Goal: Find specific page/section: Find specific page/section

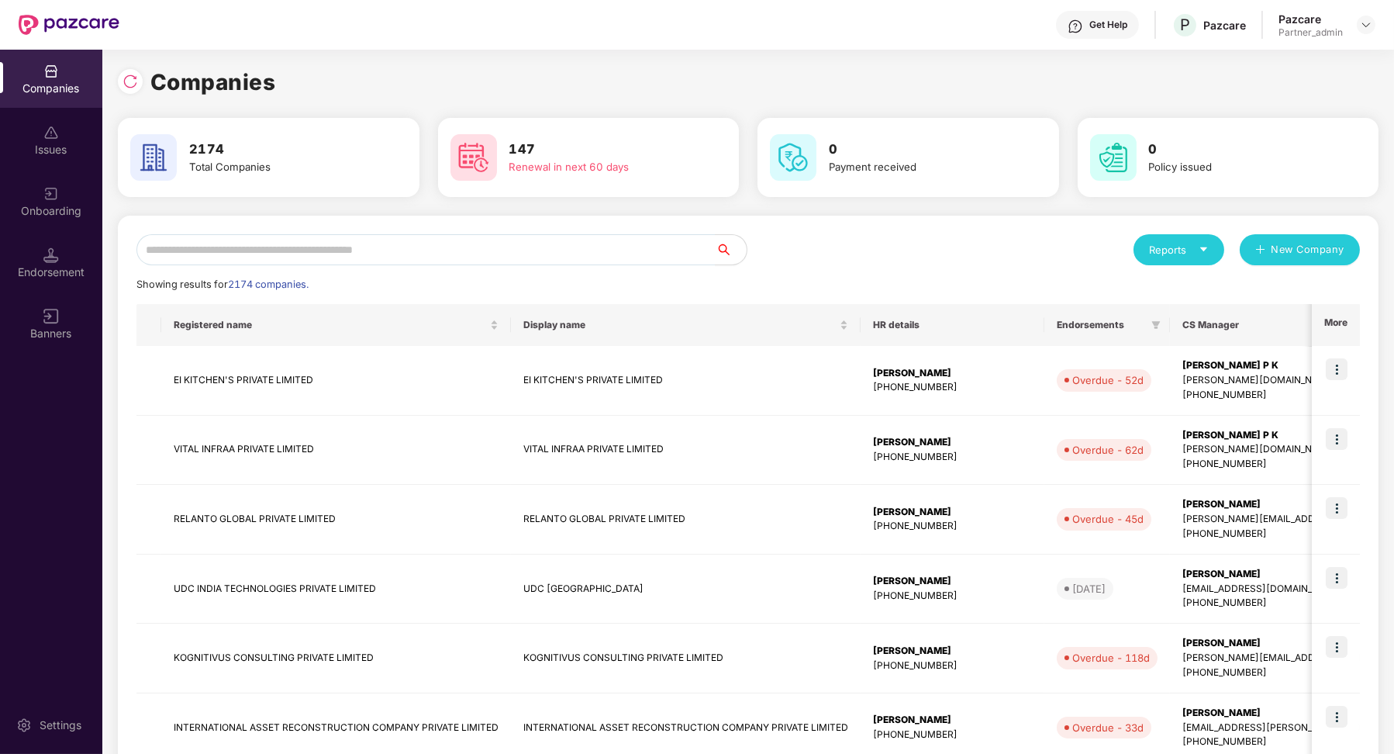
click at [43, 215] on div "Onboarding" at bounding box center [51, 211] width 102 height 16
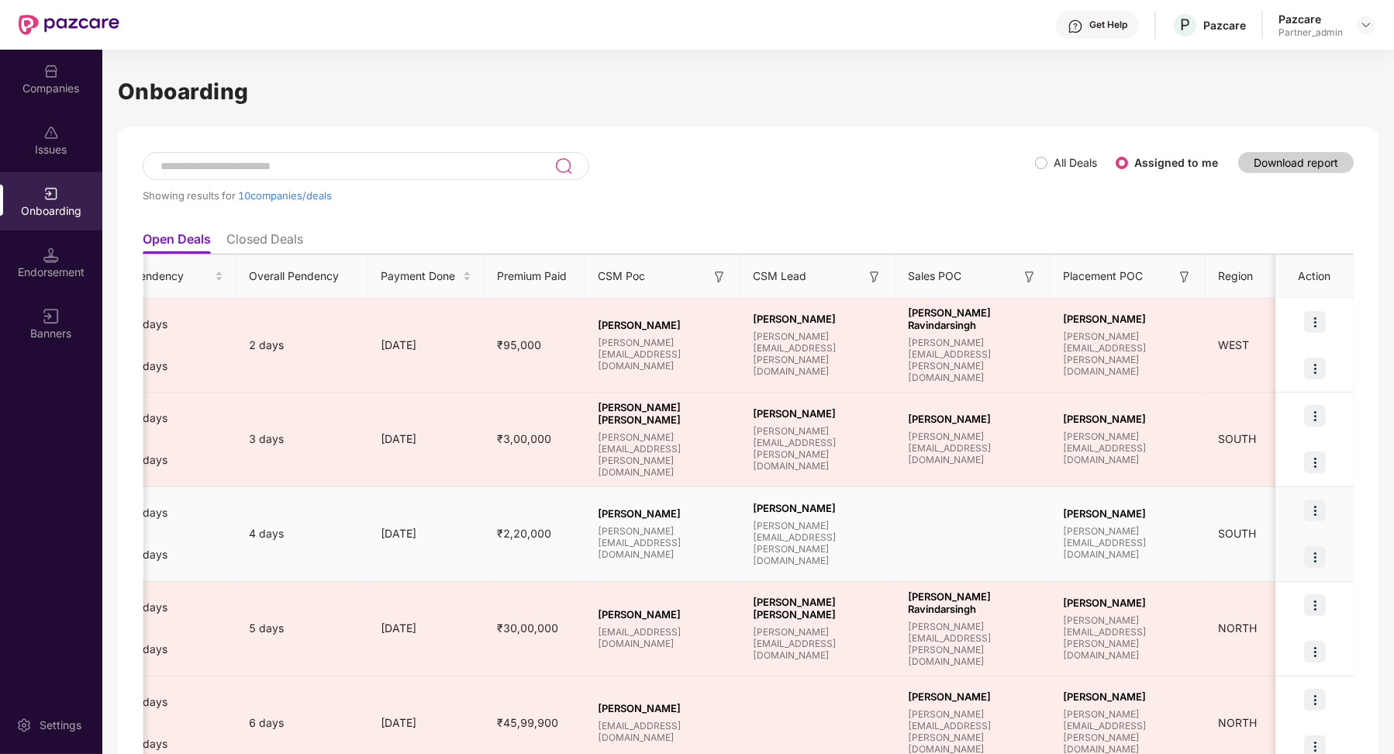
scroll to position [0, 898]
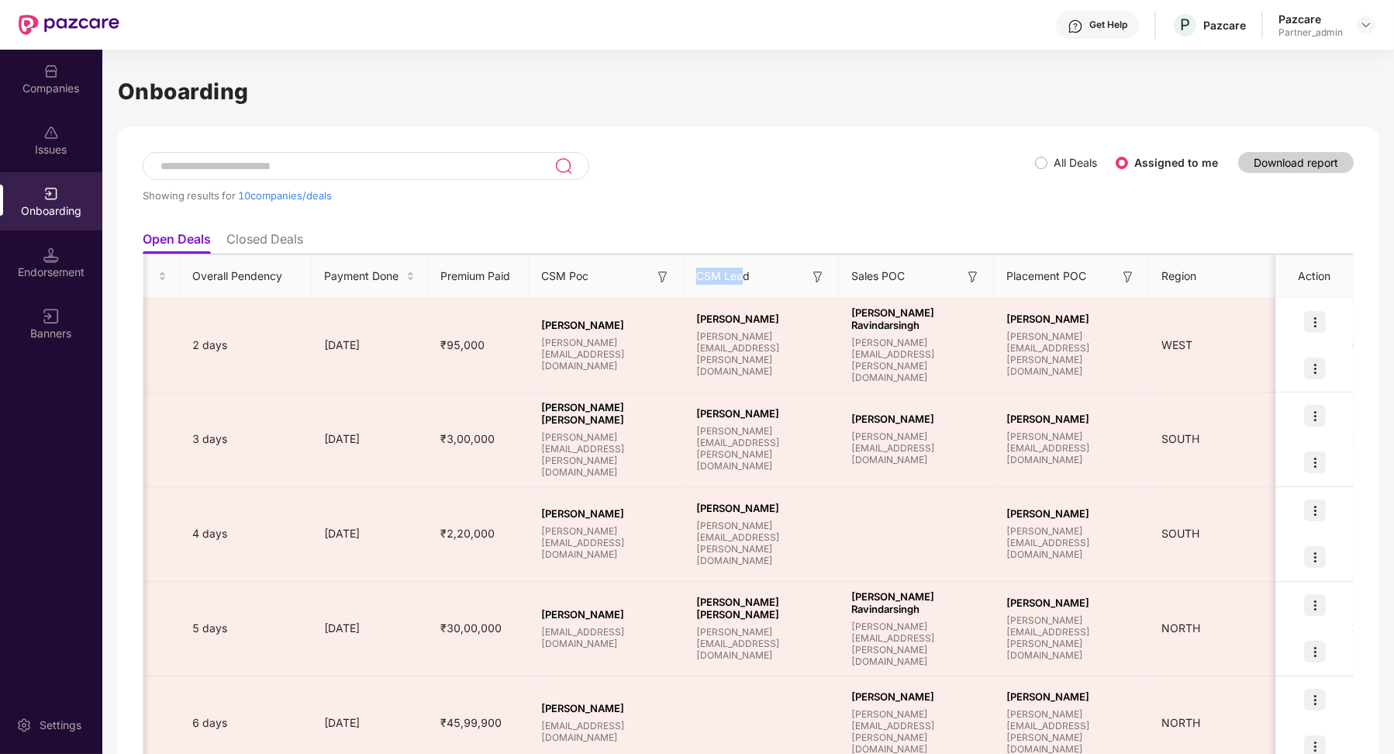
drag, startPoint x: 697, startPoint y: 272, endPoint x: 747, endPoint y: 281, distance: 50.5
click at [747, 281] on span "CSM Lead" at bounding box center [722, 275] width 53 height 17
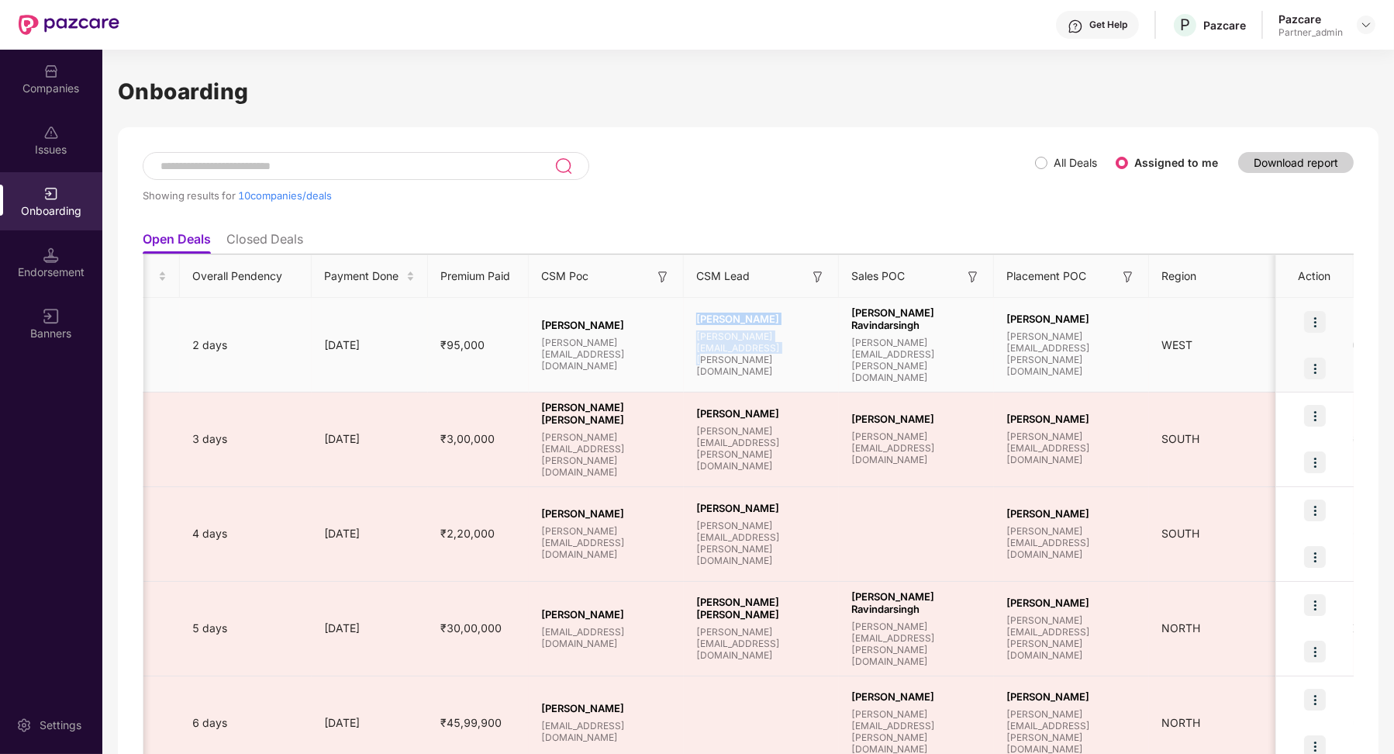
drag, startPoint x: 698, startPoint y: 330, endPoint x: 716, endPoint y: 367, distance: 41.6
click at [716, 368] on td "[PERSON_NAME] [PERSON_NAME][EMAIL_ADDRESS][PERSON_NAME][DOMAIN_NAME]" at bounding box center [761, 345] width 155 height 95
drag, startPoint x: 537, startPoint y: 334, endPoint x: 606, endPoint y: 354, distance: 72.4
click at [606, 354] on div "[PERSON_NAME] [PERSON_NAME][EMAIL_ADDRESS][DOMAIN_NAME]" at bounding box center [606, 345] width 155 height 53
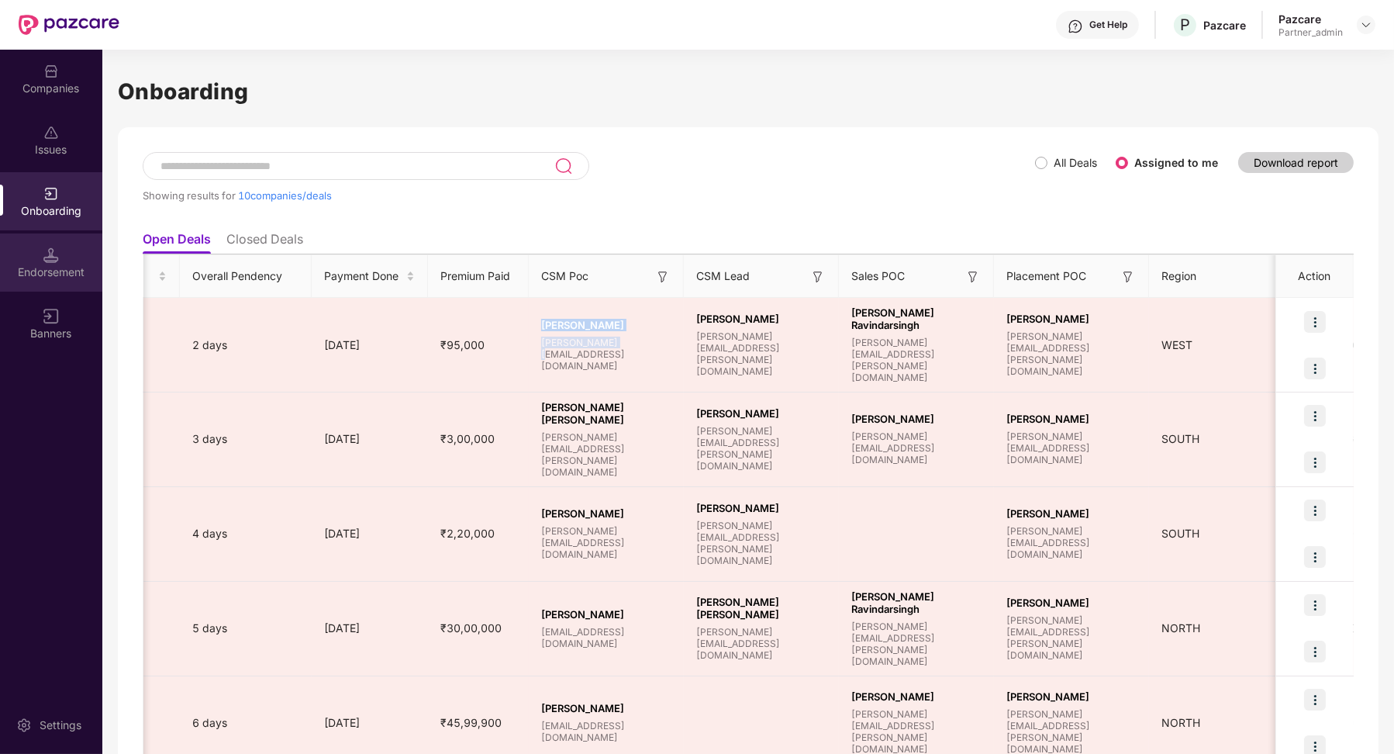
click at [47, 252] on img at bounding box center [51, 255] width 16 height 16
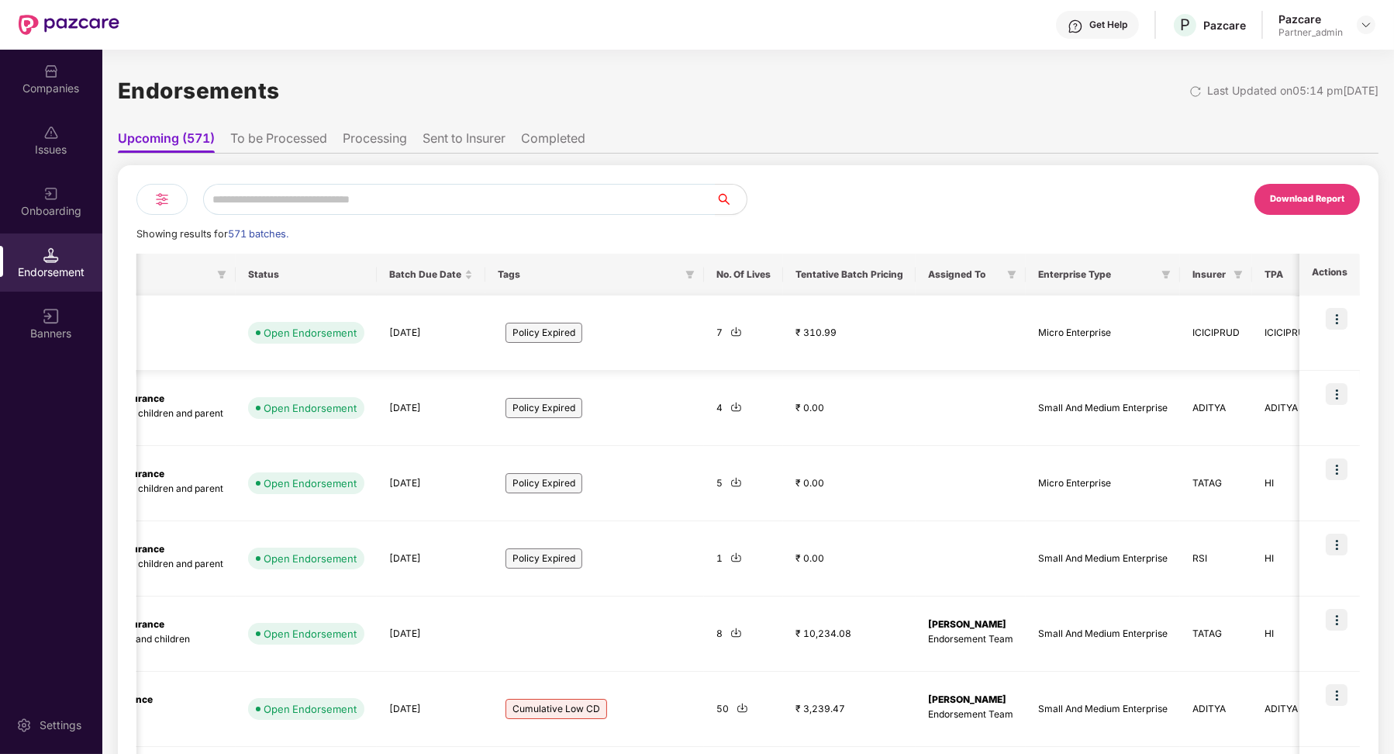
scroll to position [0, 531]
click at [57, 213] on div "Onboarding" at bounding box center [51, 211] width 102 height 16
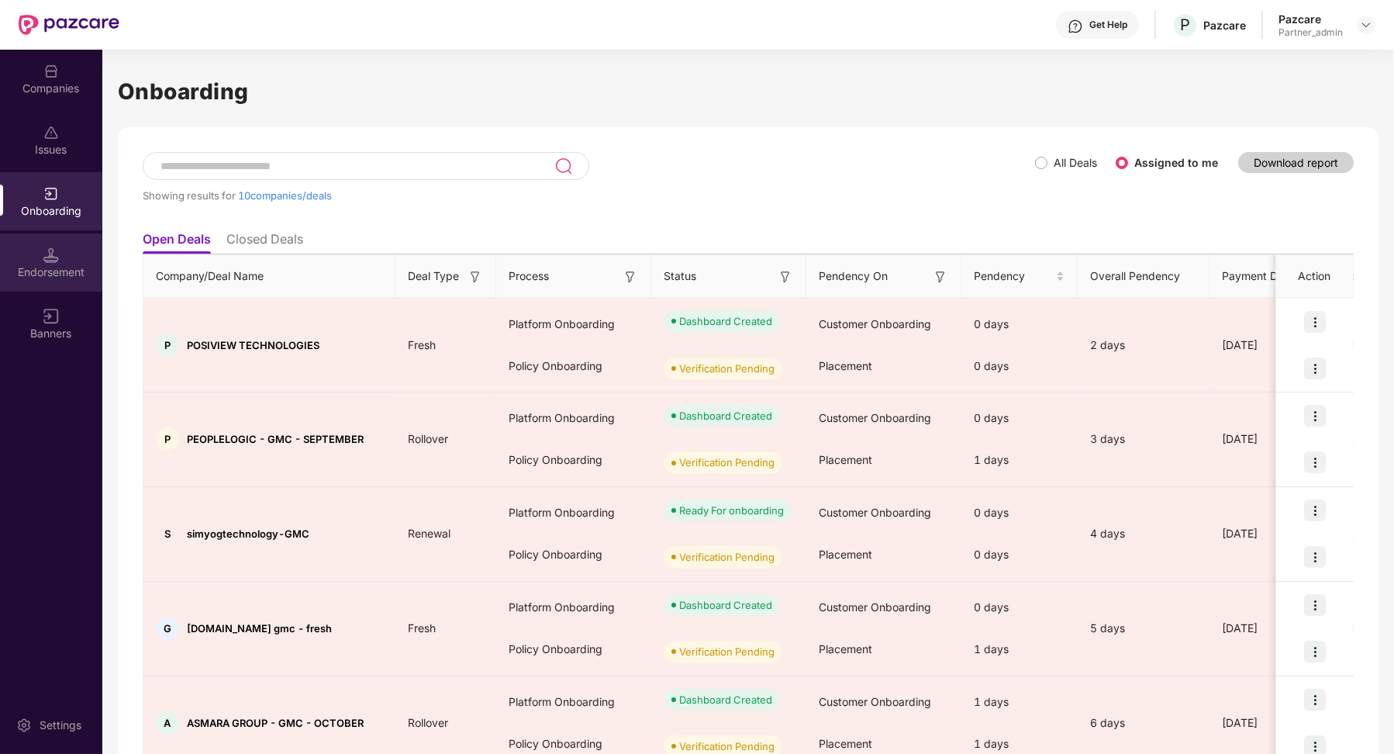
click at [68, 281] on div "Endorsement" at bounding box center [51, 262] width 102 height 58
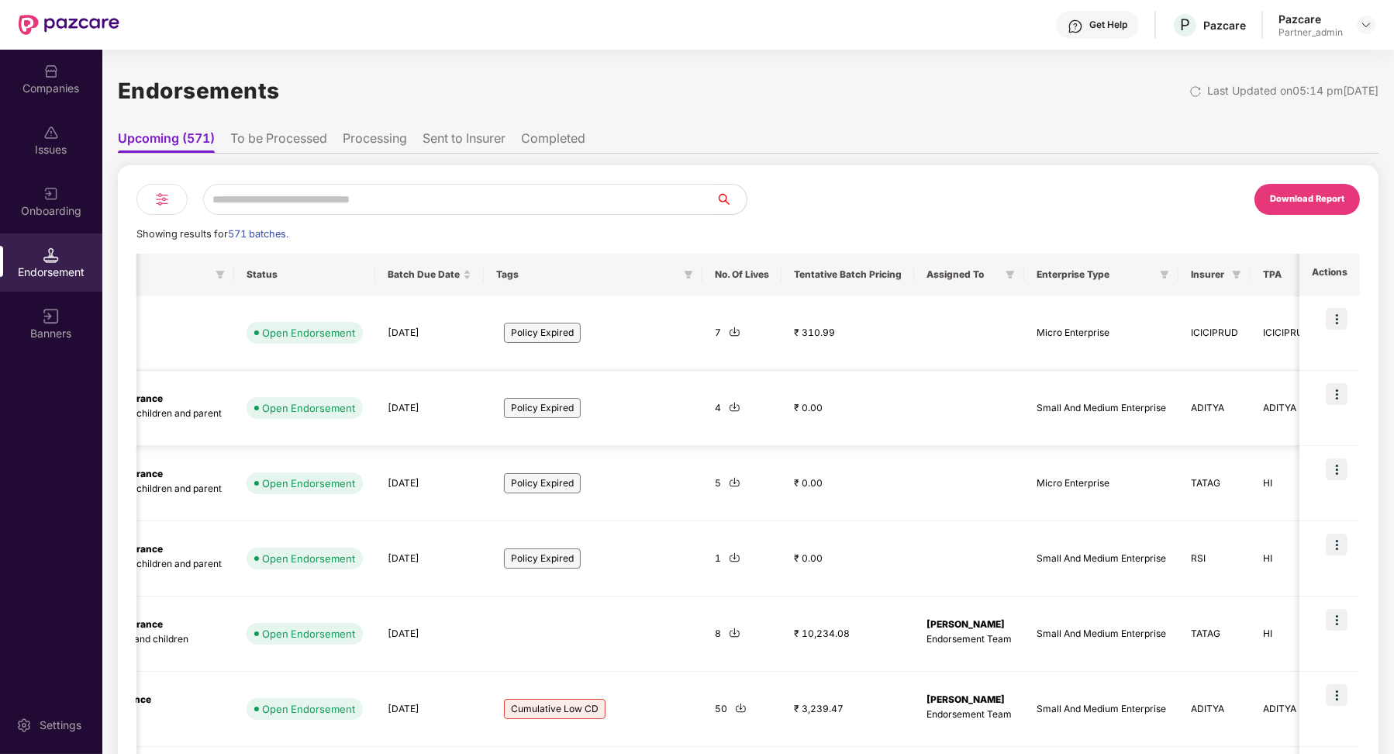
scroll to position [192, 0]
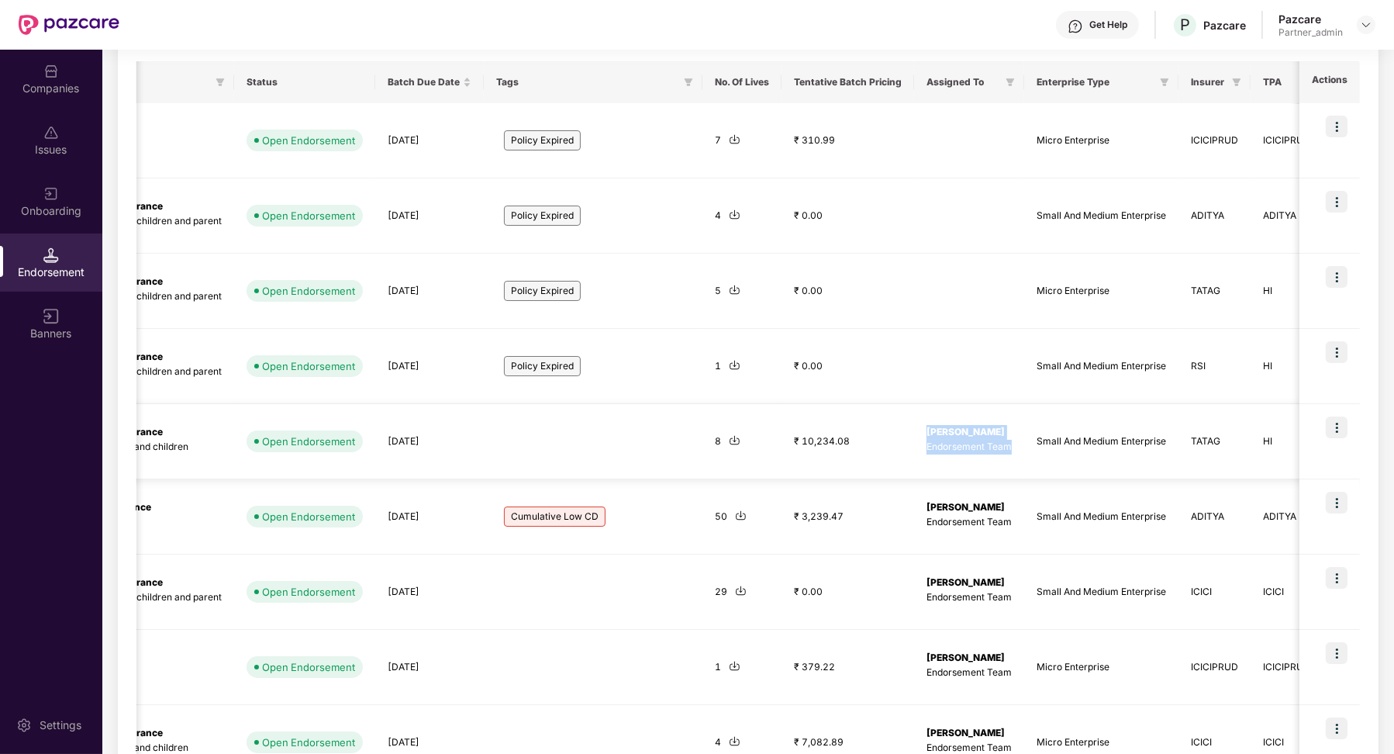
drag, startPoint x: 858, startPoint y: 430, endPoint x: 947, endPoint y: 443, distance: 91.0
click at [949, 443] on div "[PERSON_NAME] Endorsement Team" at bounding box center [969, 439] width 85 height 29
click at [947, 443] on p "Endorsement Team" at bounding box center [969, 447] width 85 height 15
drag, startPoint x: 944, startPoint y: 443, endPoint x: 859, endPoint y: 431, distance: 85.4
click at [927, 431] on div "[PERSON_NAME] Endorsement Team" at bounding box center [969, 439] width 85 height 29
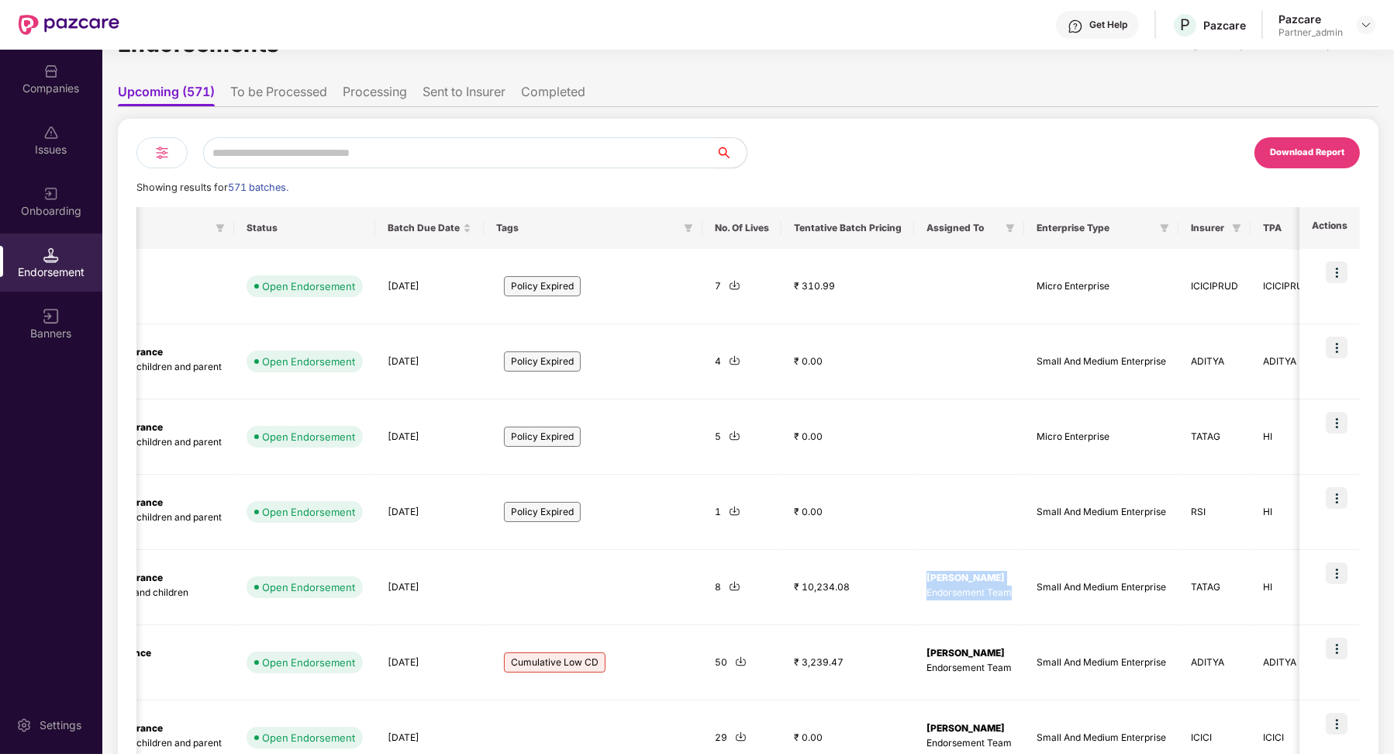
scroll to position [0, 0]
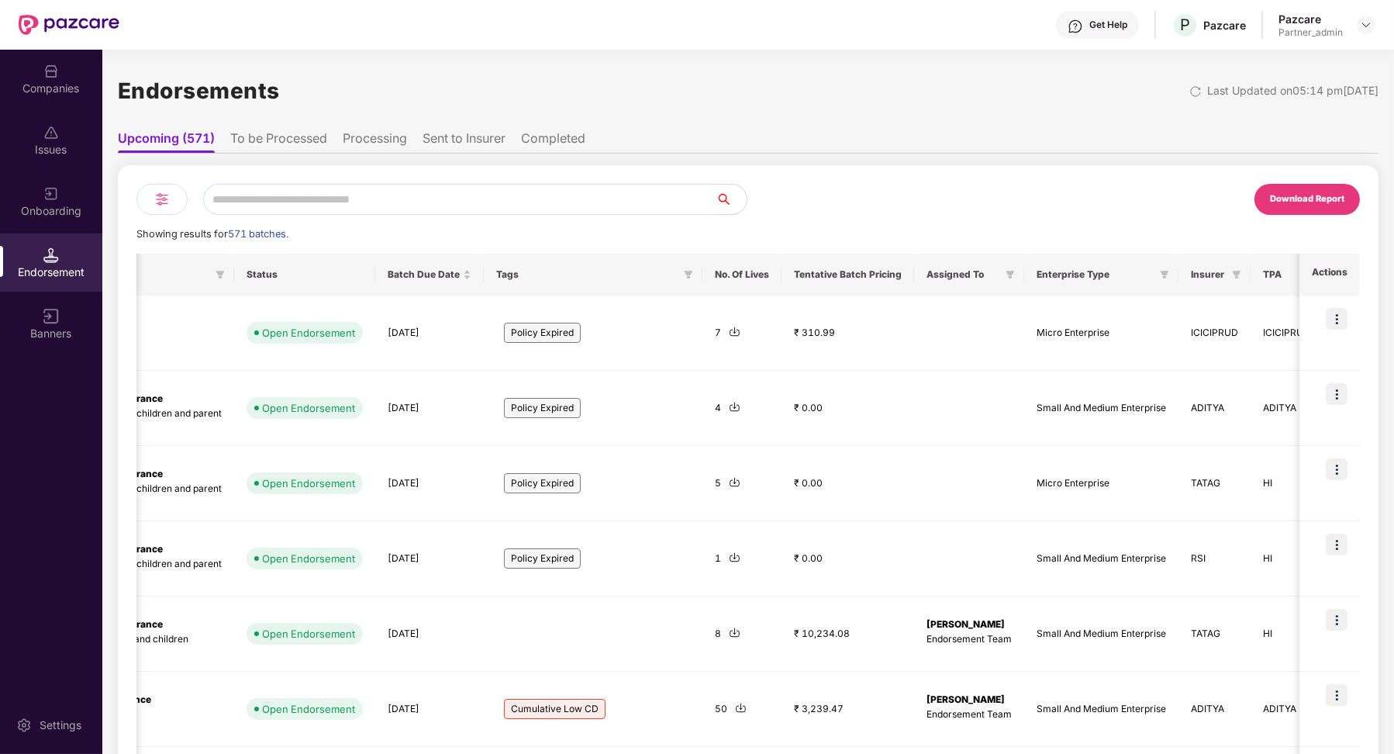
click at [282, 148] on li "To be Processed" at bounding box center [278, 141] width 97 height 22
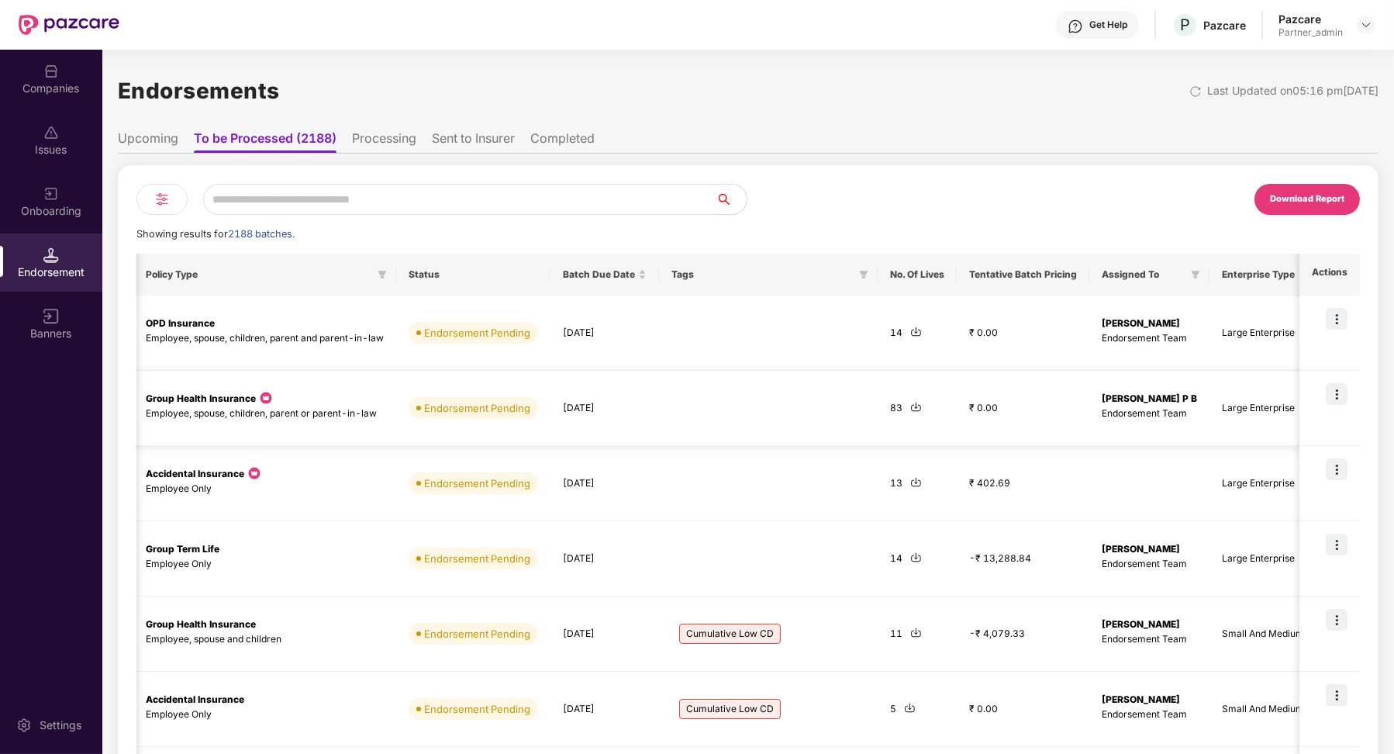
scroll to position [0, 303]
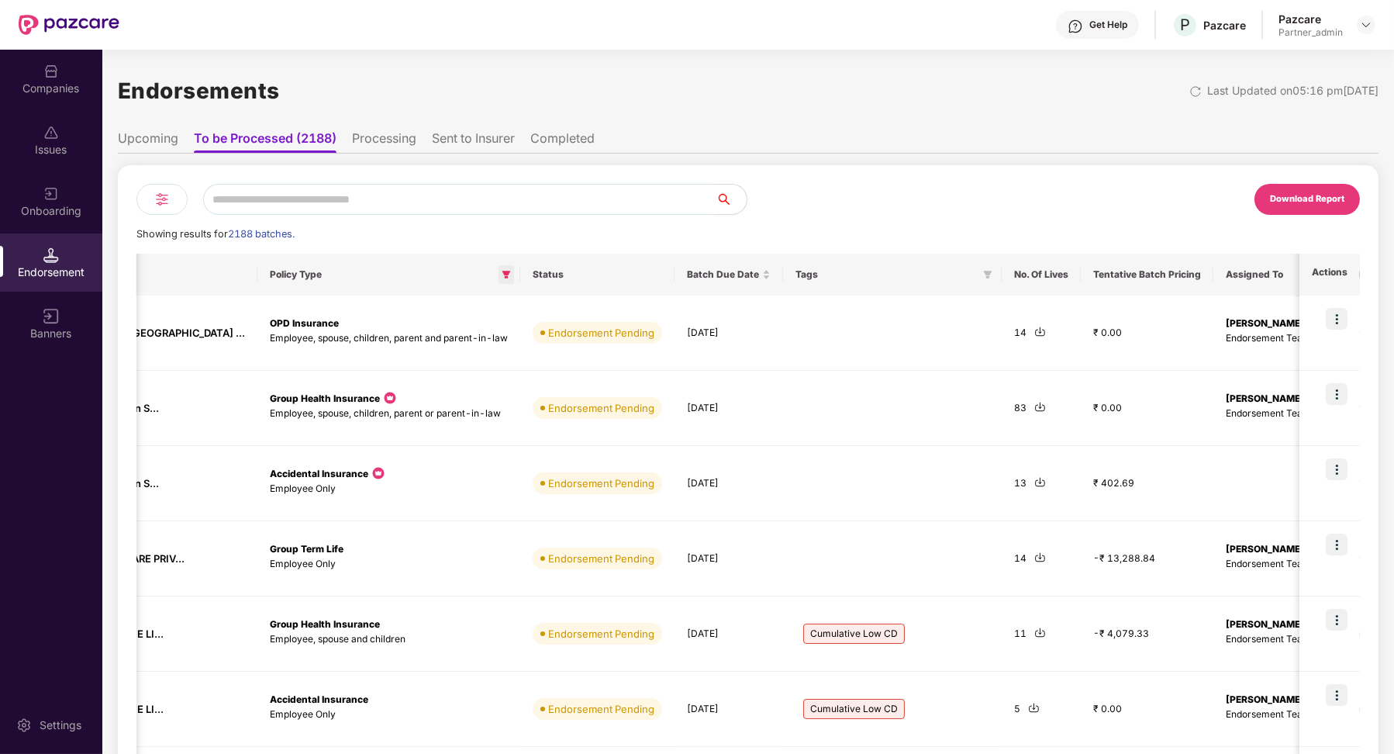
click at [502, 274] on icon "filter" at bounding box center [506, 274] width 9 height 9
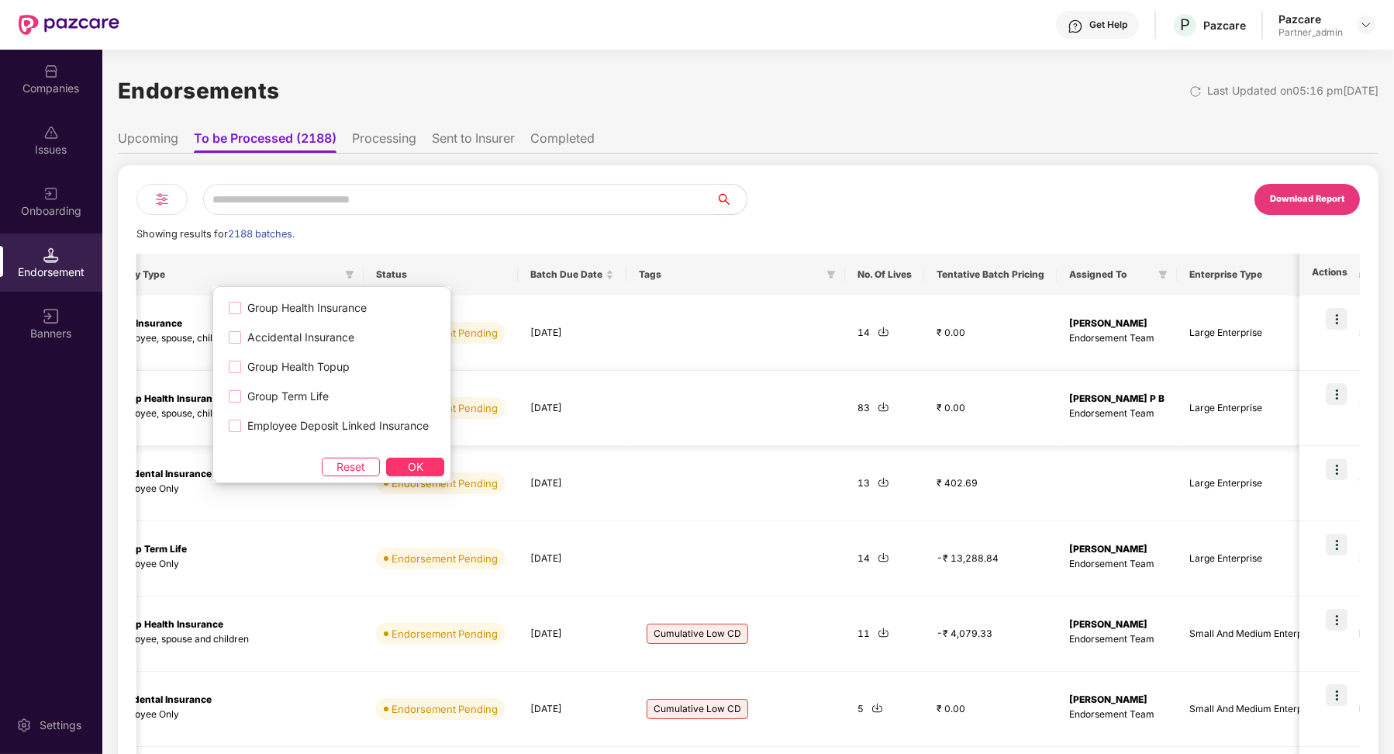
scroll to position [0, 582]
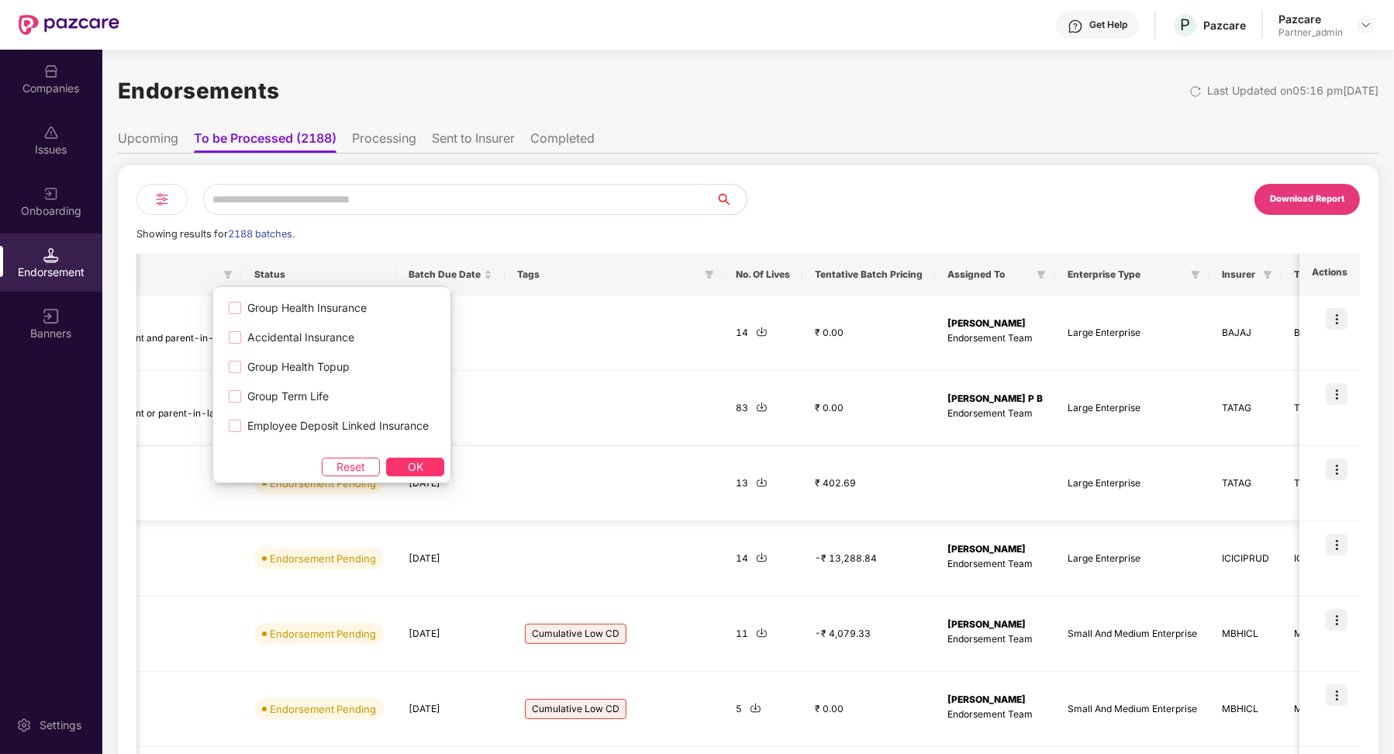
click at [802, 448] on td "₹ 402.69" at bounding box center [868, 483] width 133 height 75
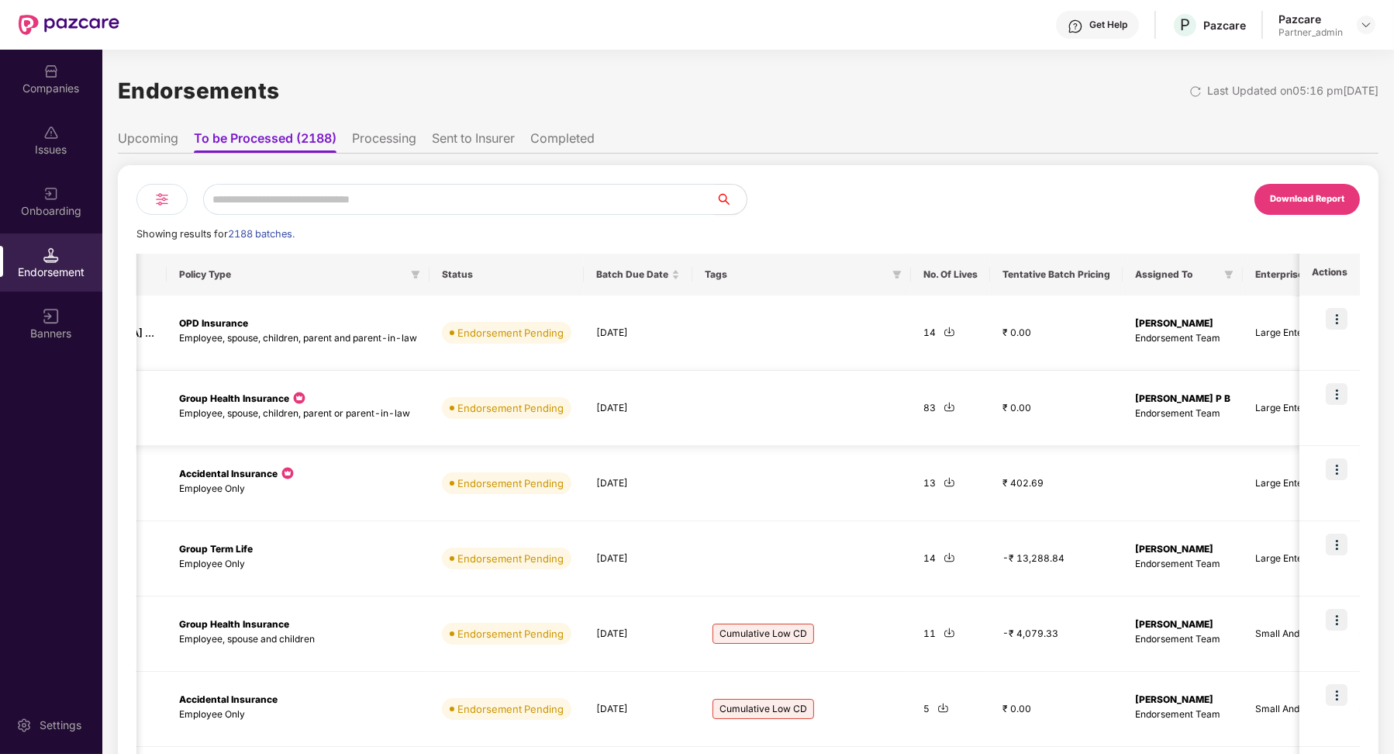
scroll to position [0, 13]
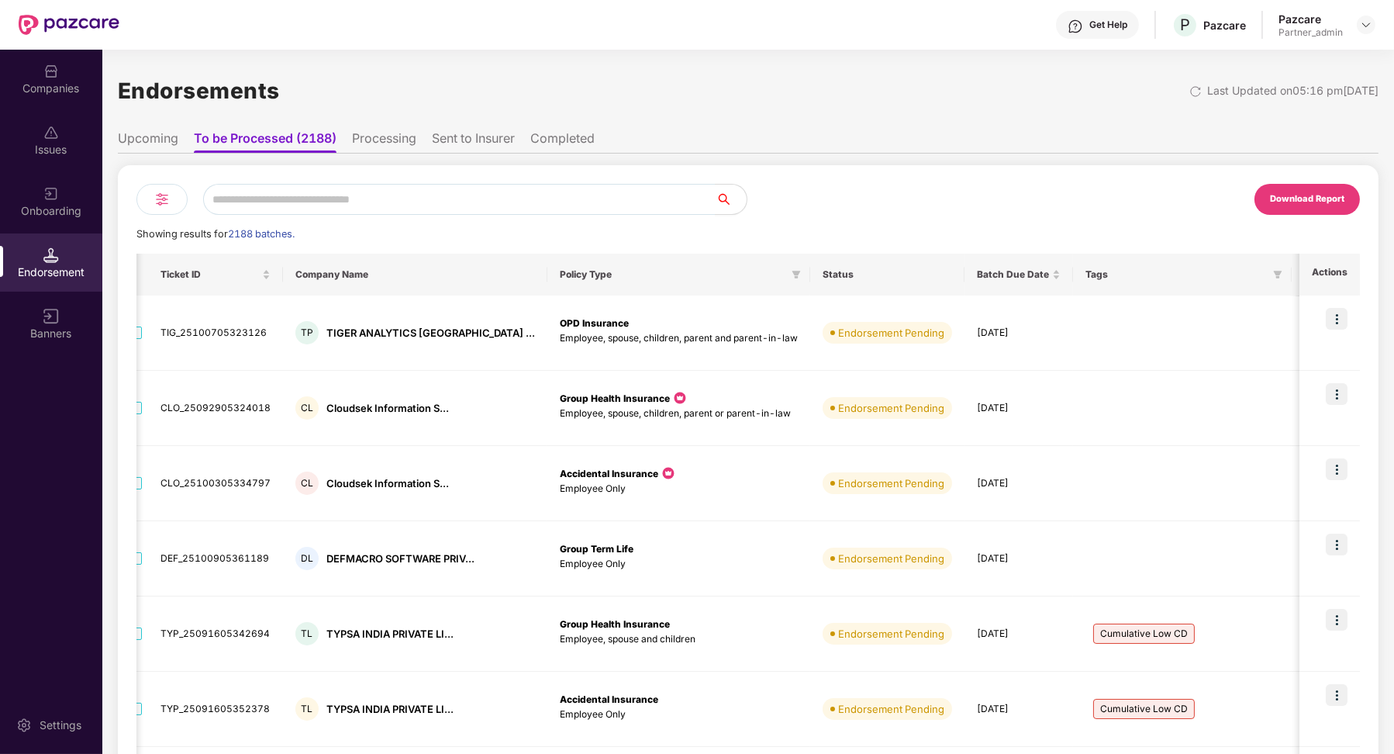
click at [159, 189] on div at bounding box center [161, 199] width 51 height 31
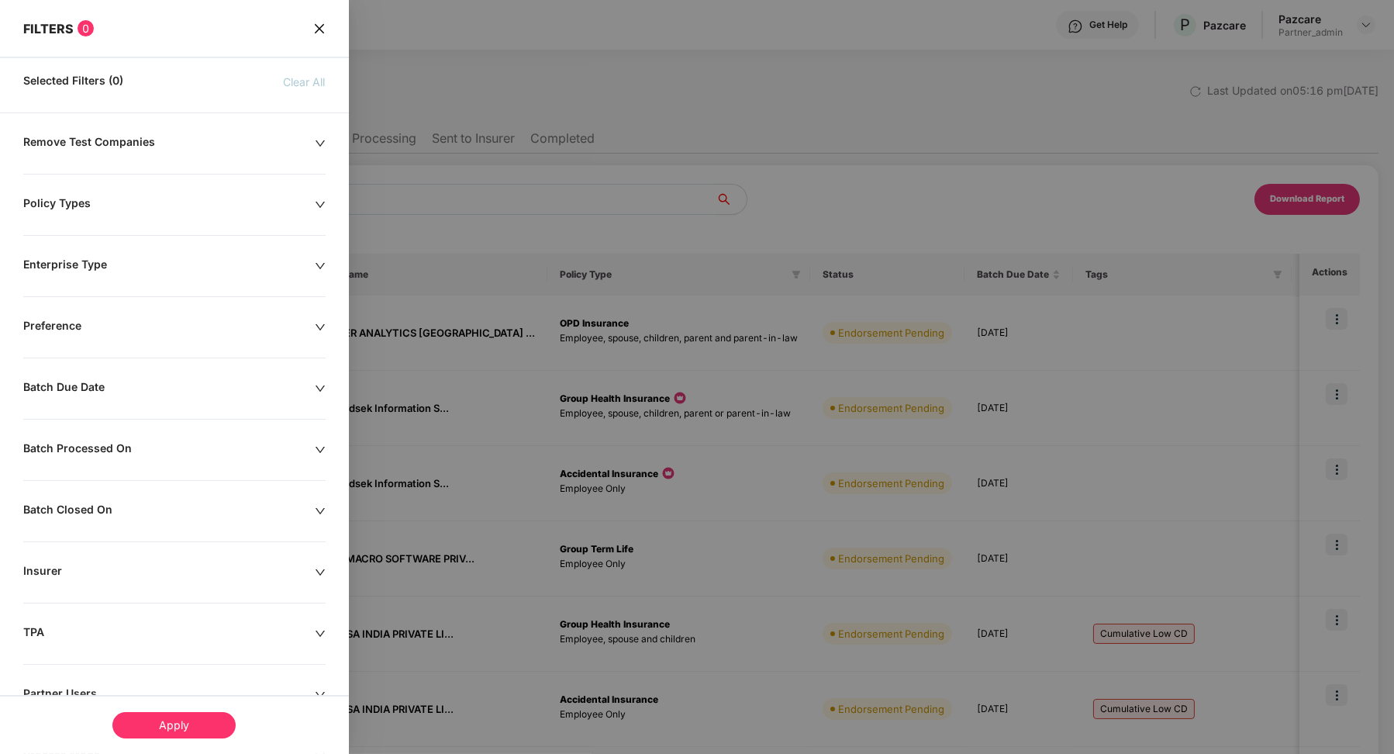
scroll to position [173, 0]
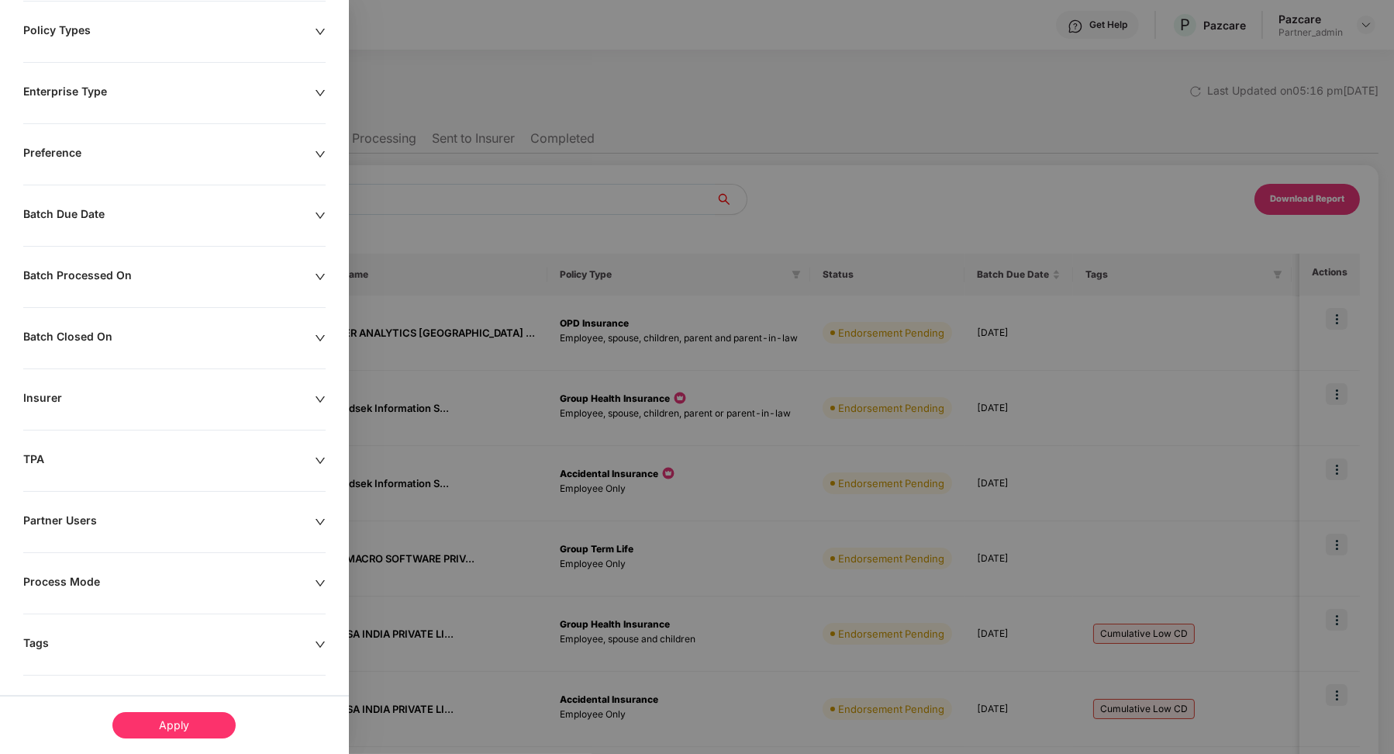
click at [88, 582] on div "Process Mode" at bounding box center [169, 583] width 292 height 17
click at [41, 661] on span "Api" at bounding box center [50, 666] width 29 height 17
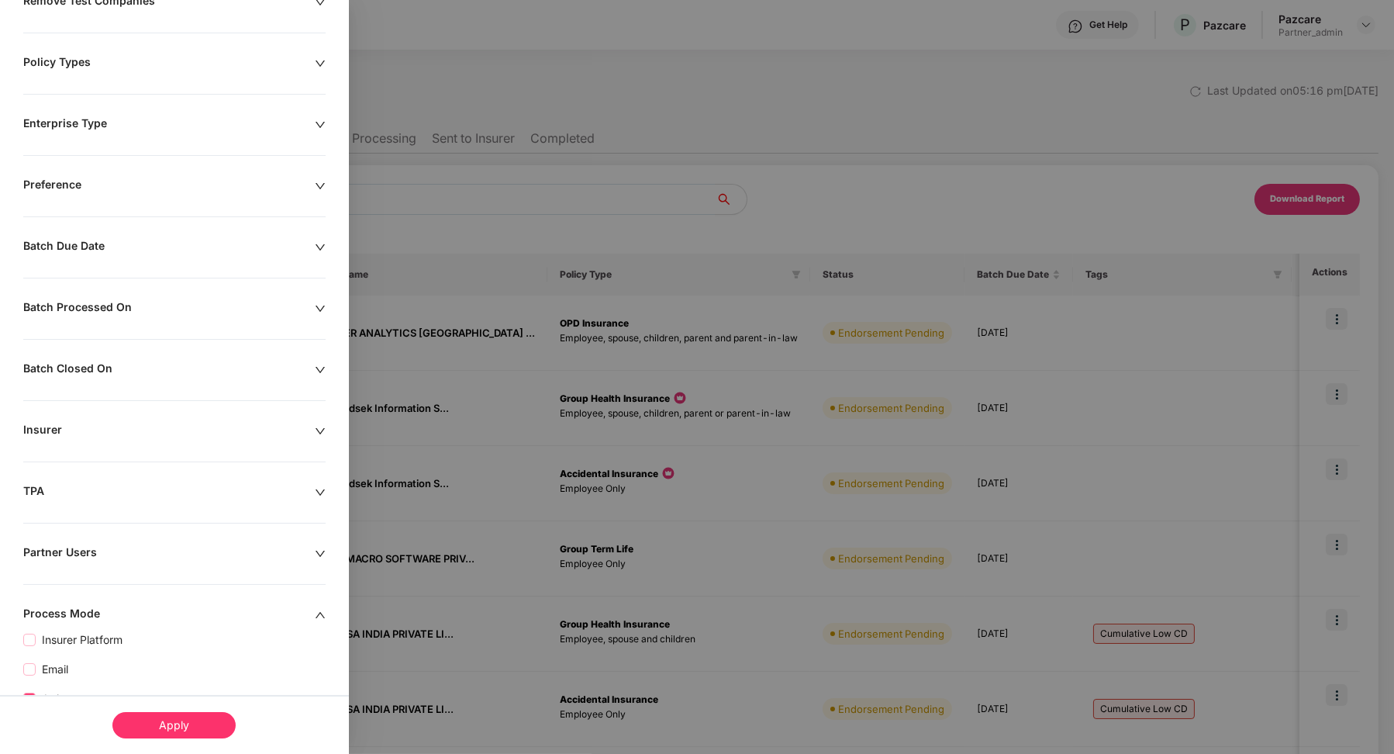
scroll to position [205, 0]
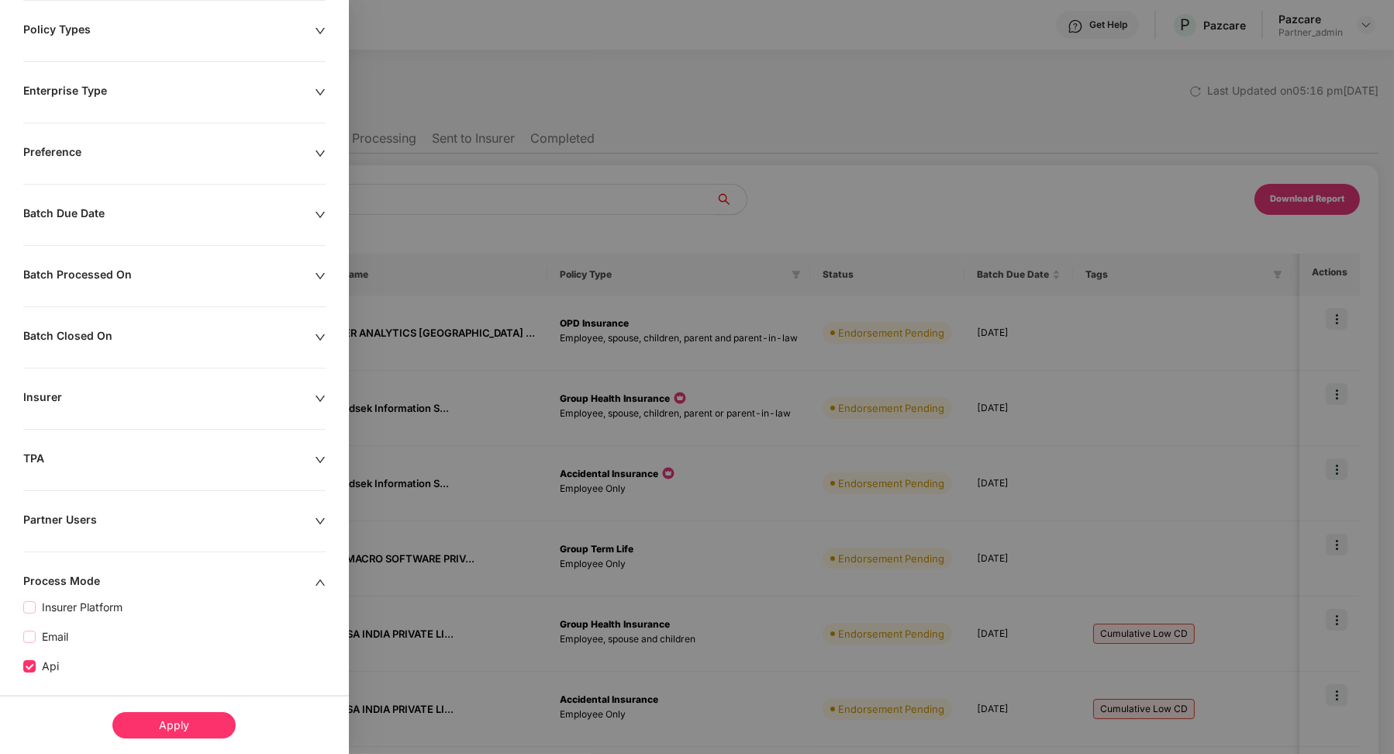
click at [181, 724] on div "Apply" at bounding box center [173, 725] width 123 height 26
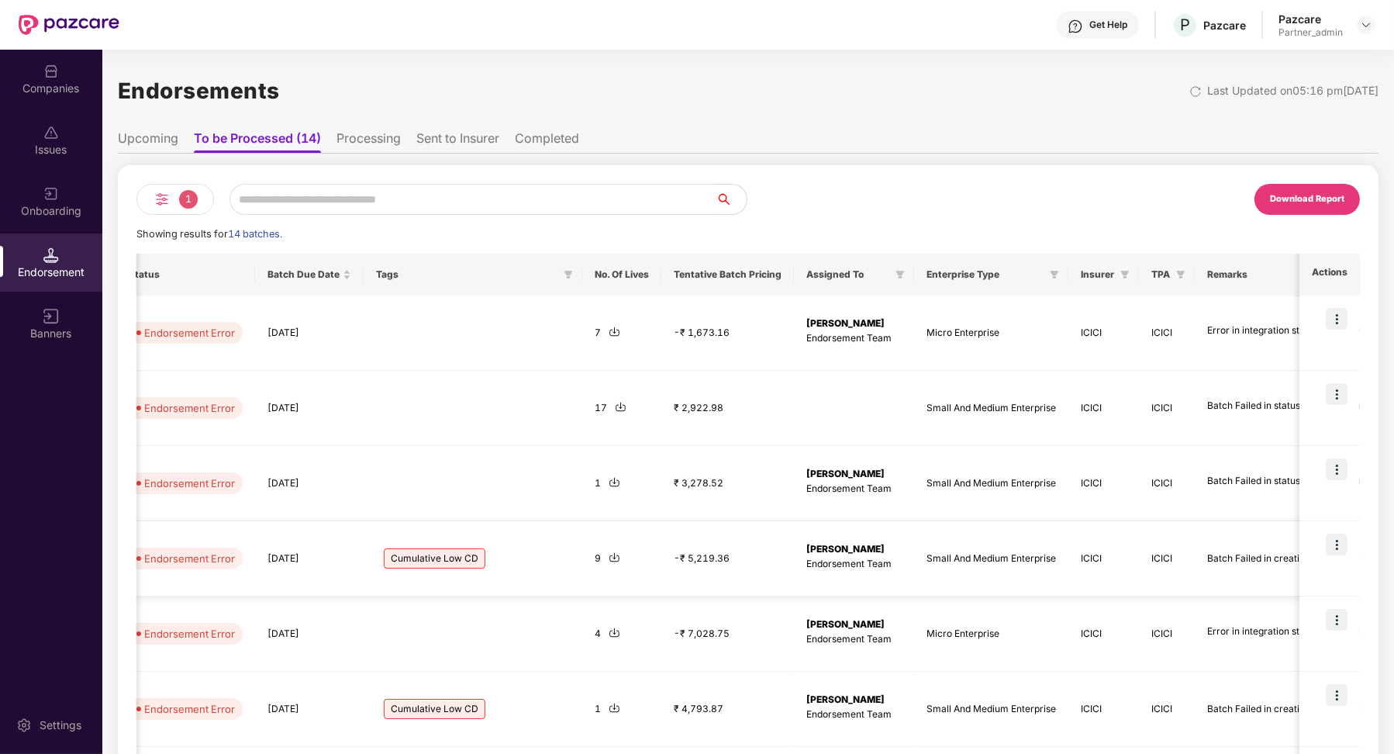
scroll to position [0, 768]
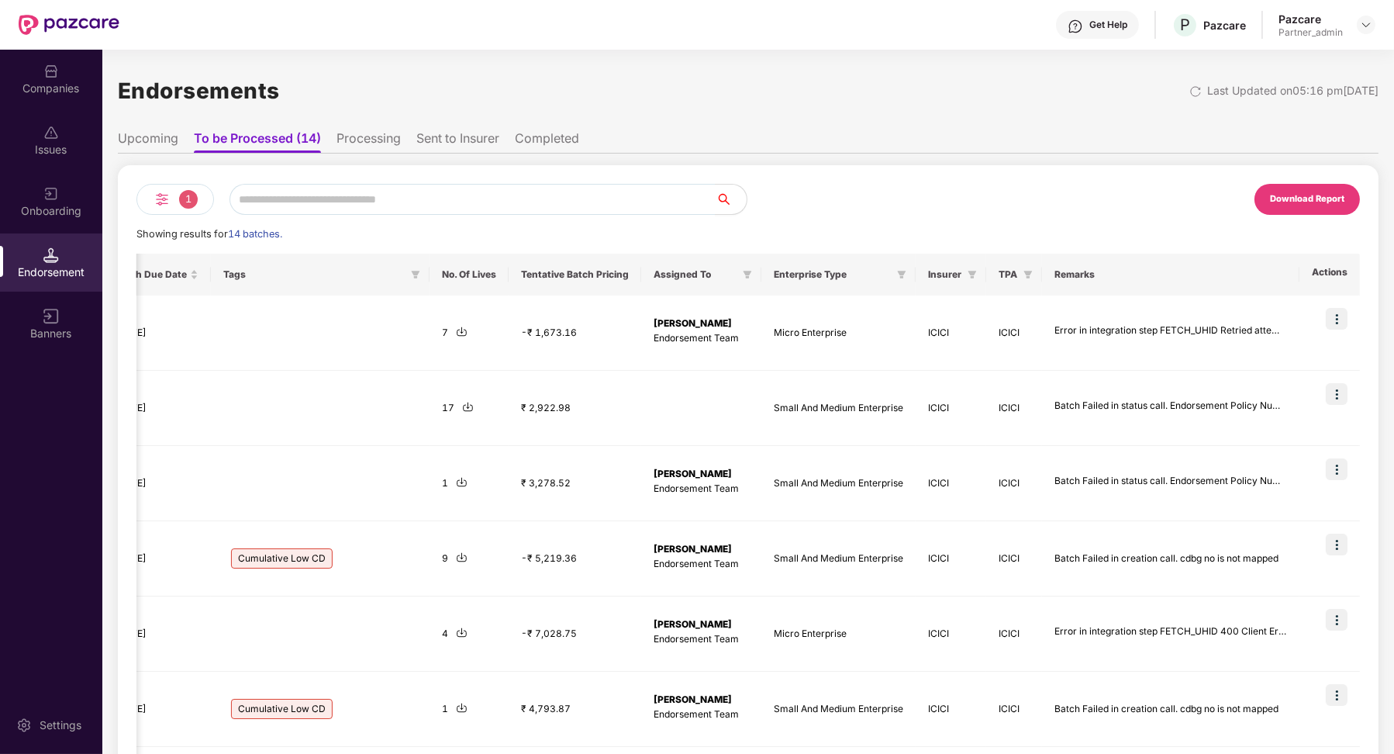
click at [61, 209] on div "Onboarding" at bounding box center [51, 211] width 102 height 16
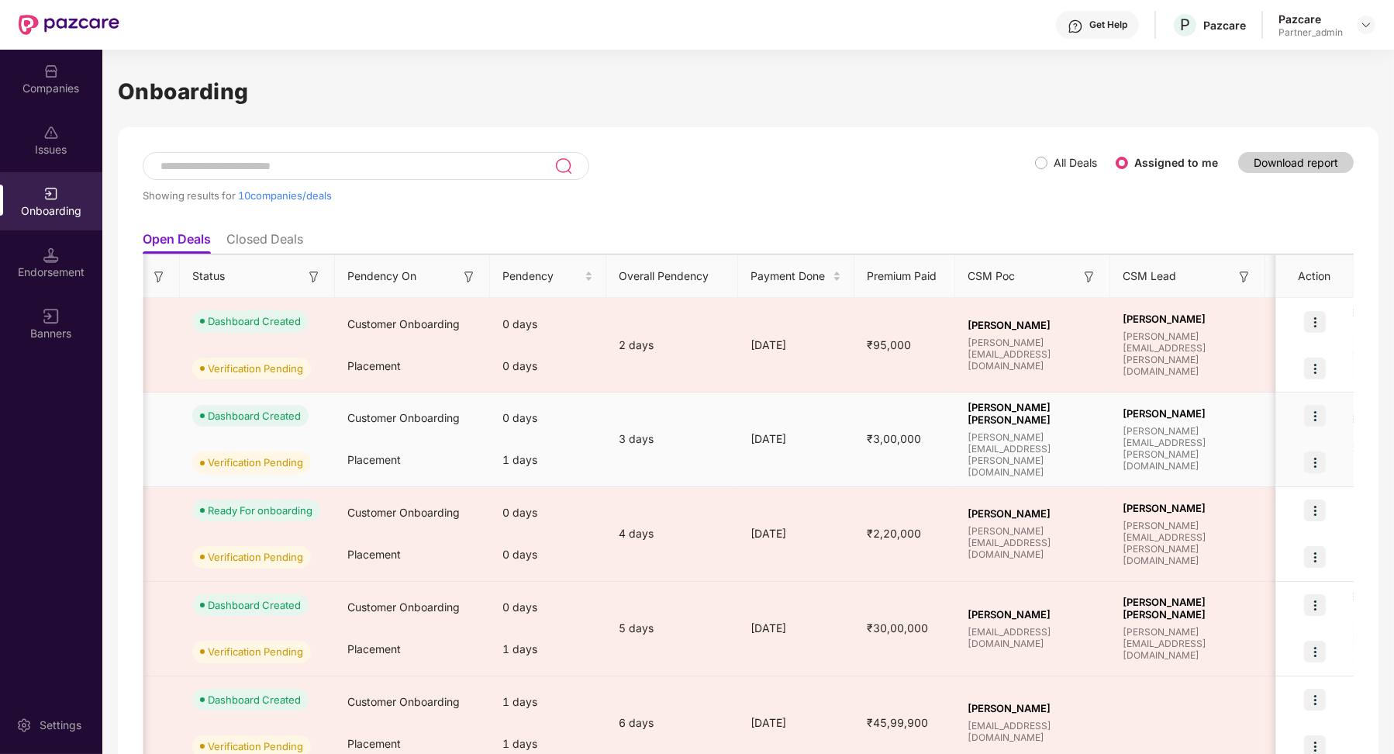
scroll to position [0, 530]
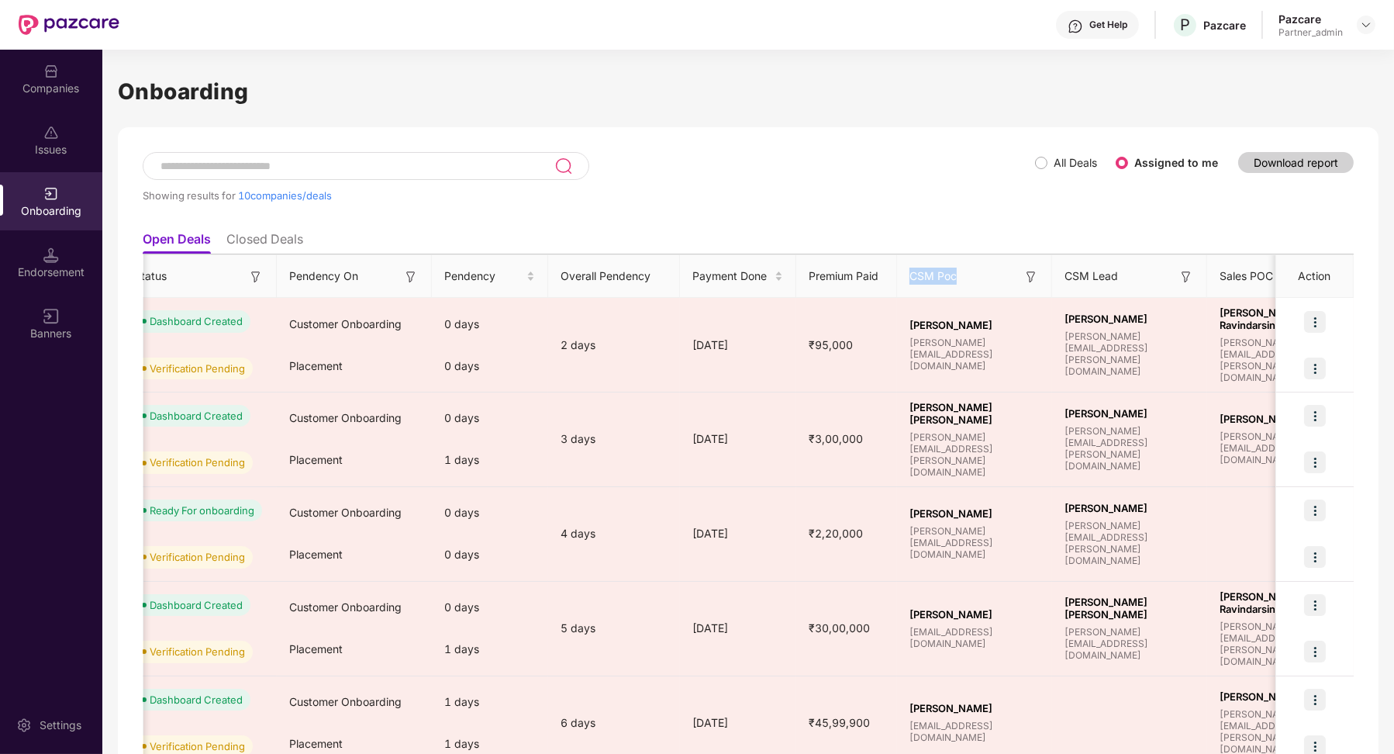
drag, startPoint x: 959, startPoint y: 278, endPoint x: 909, endPoint y: 279, distance: 49.6
click at [909, 279] on div "CSM Poc" at bounding box center [973, 275] width 129 height 17
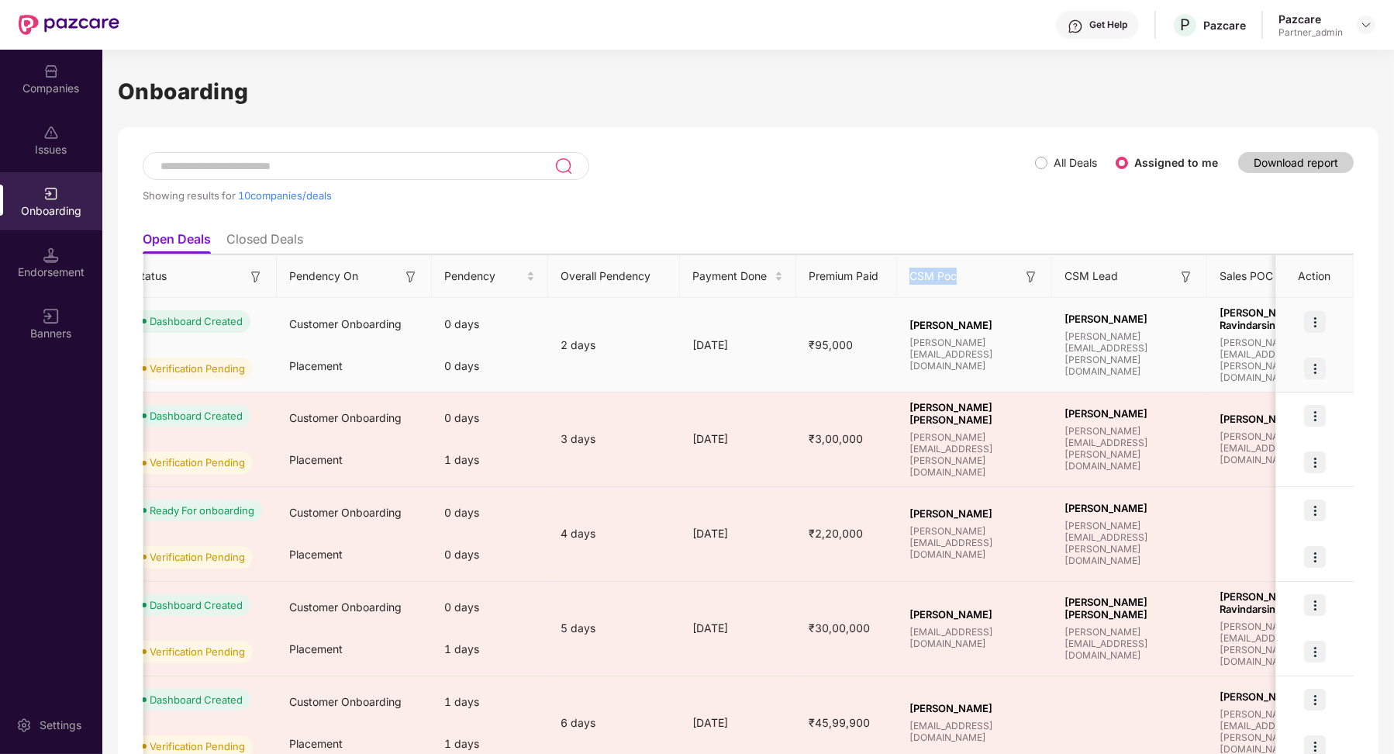
copy span "CSM Poc"
